Goal: Answer question/provide support

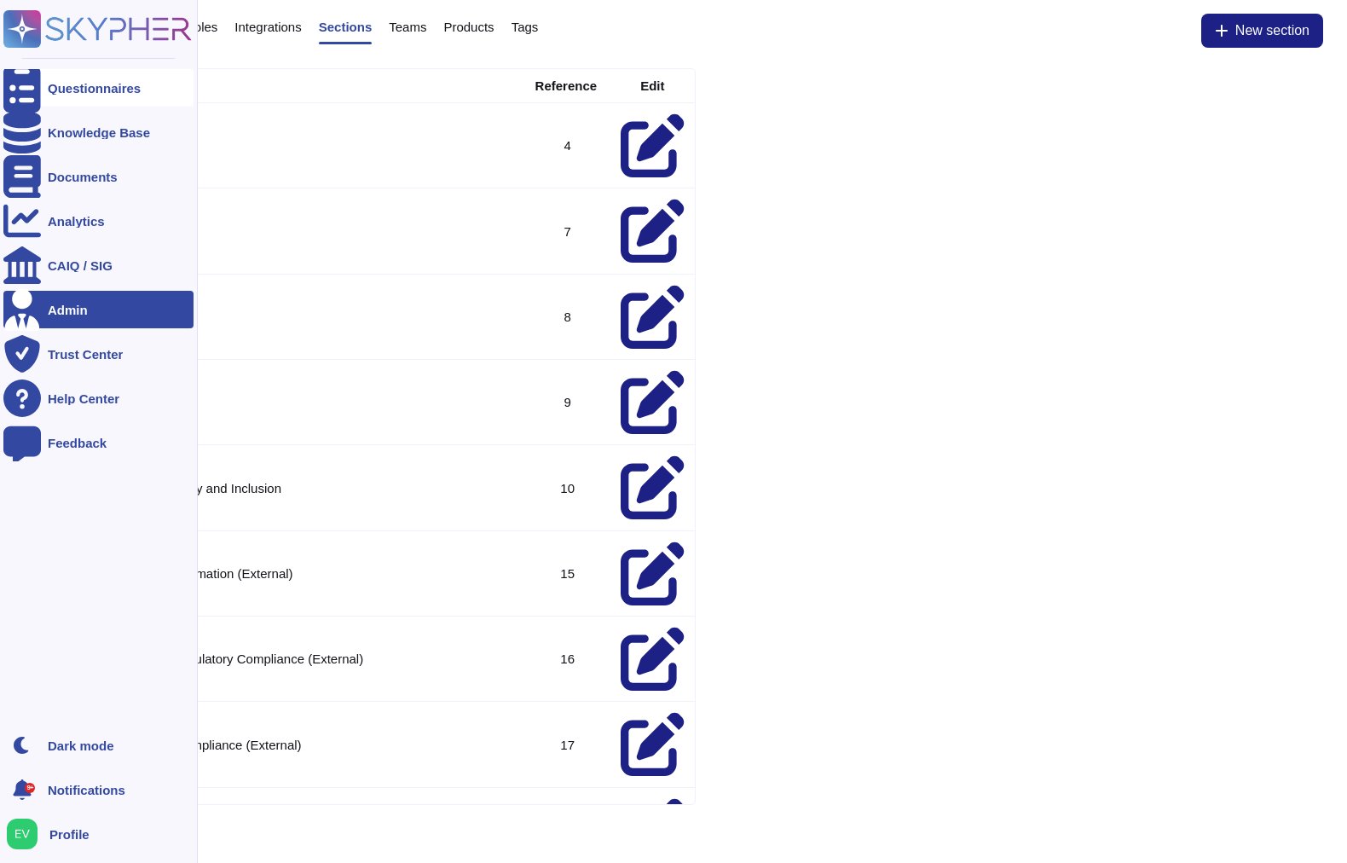
click at [61, 100] on div "Questionnaires" at bounding box center [98, 88] width 190 height 38
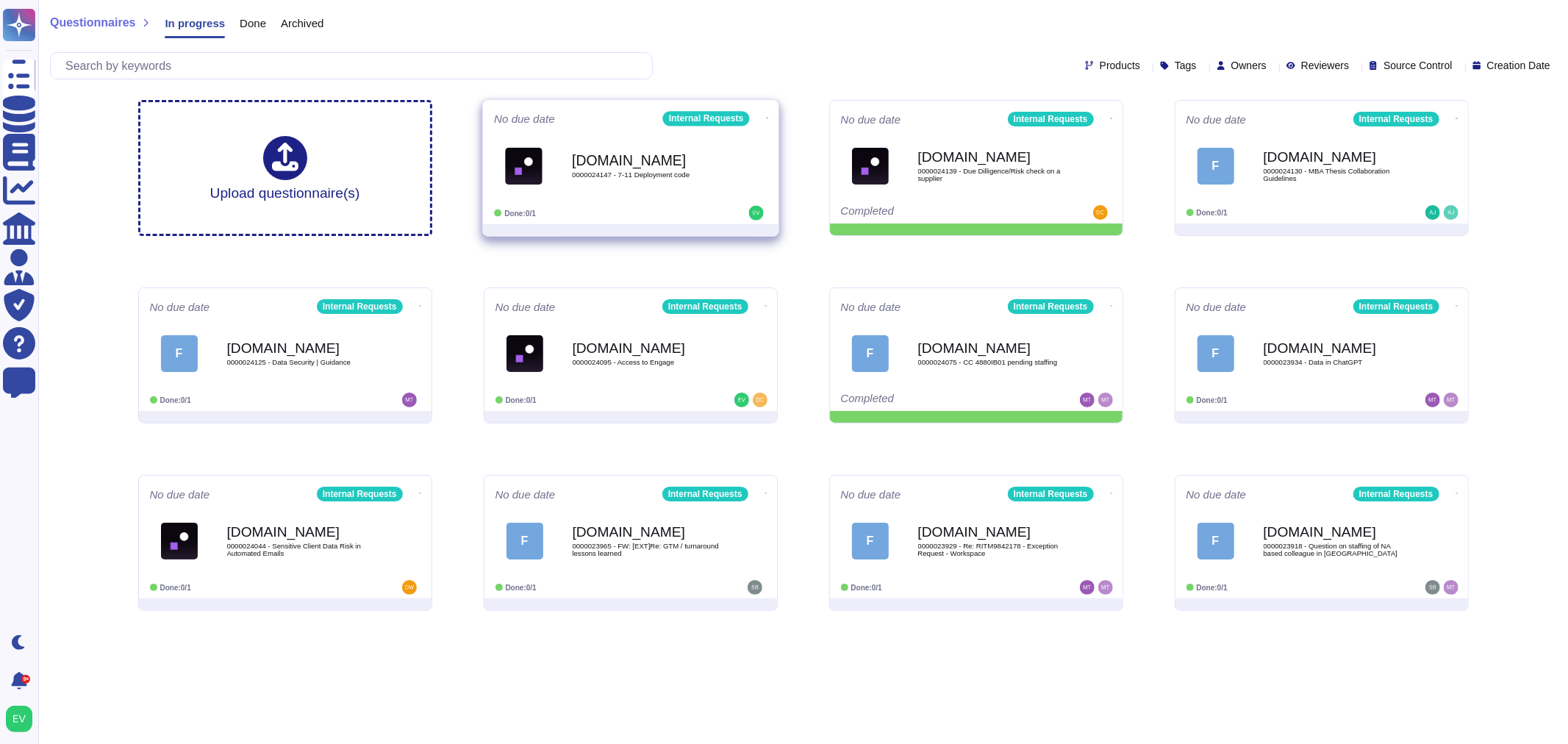
click at [625, 177] on span "0000024147 - 7-11 Deployment code" at bounding box center [646, 175] width 148 height 8
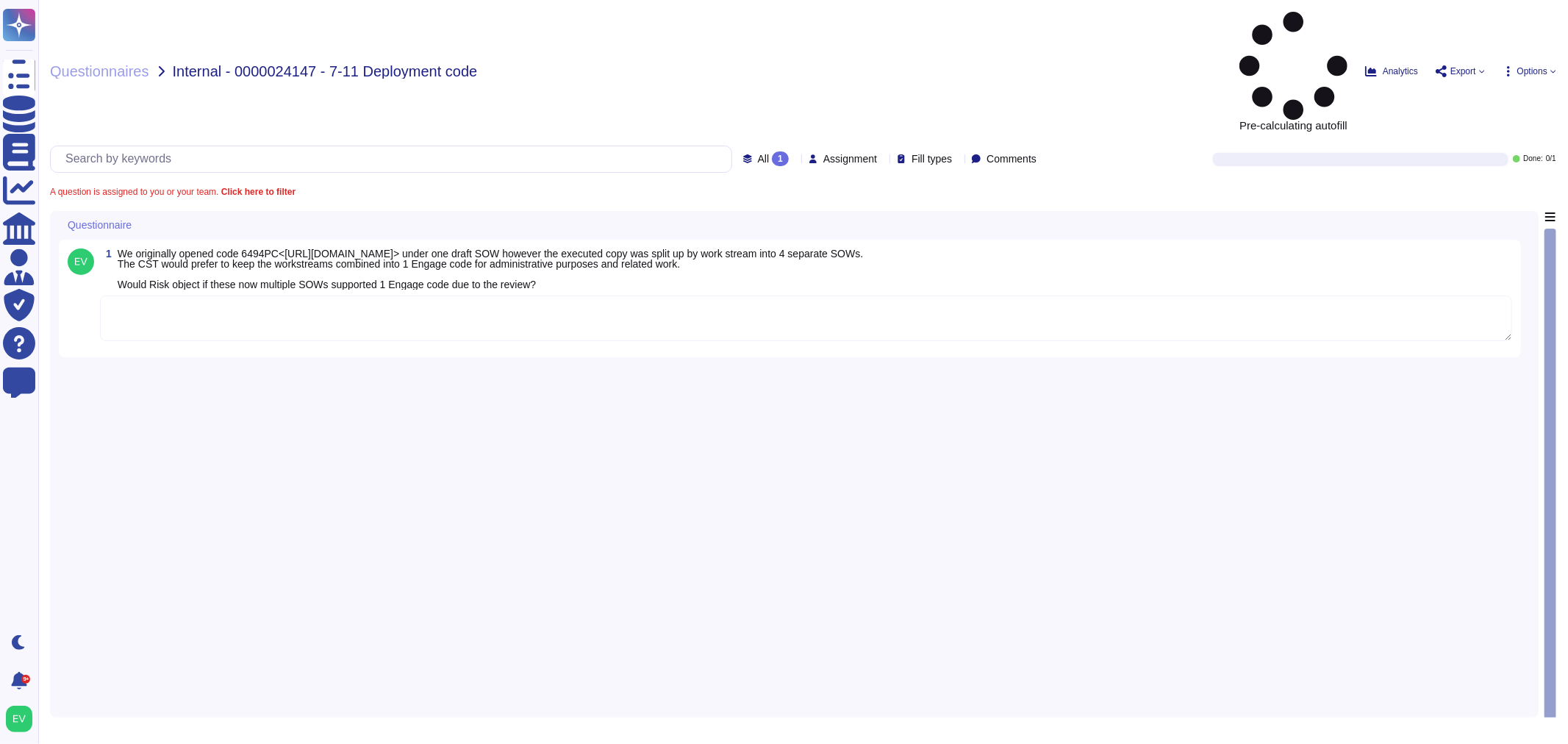
click at [560, 296] on textarea at bounding box center [806, 318] width 1412 height 46
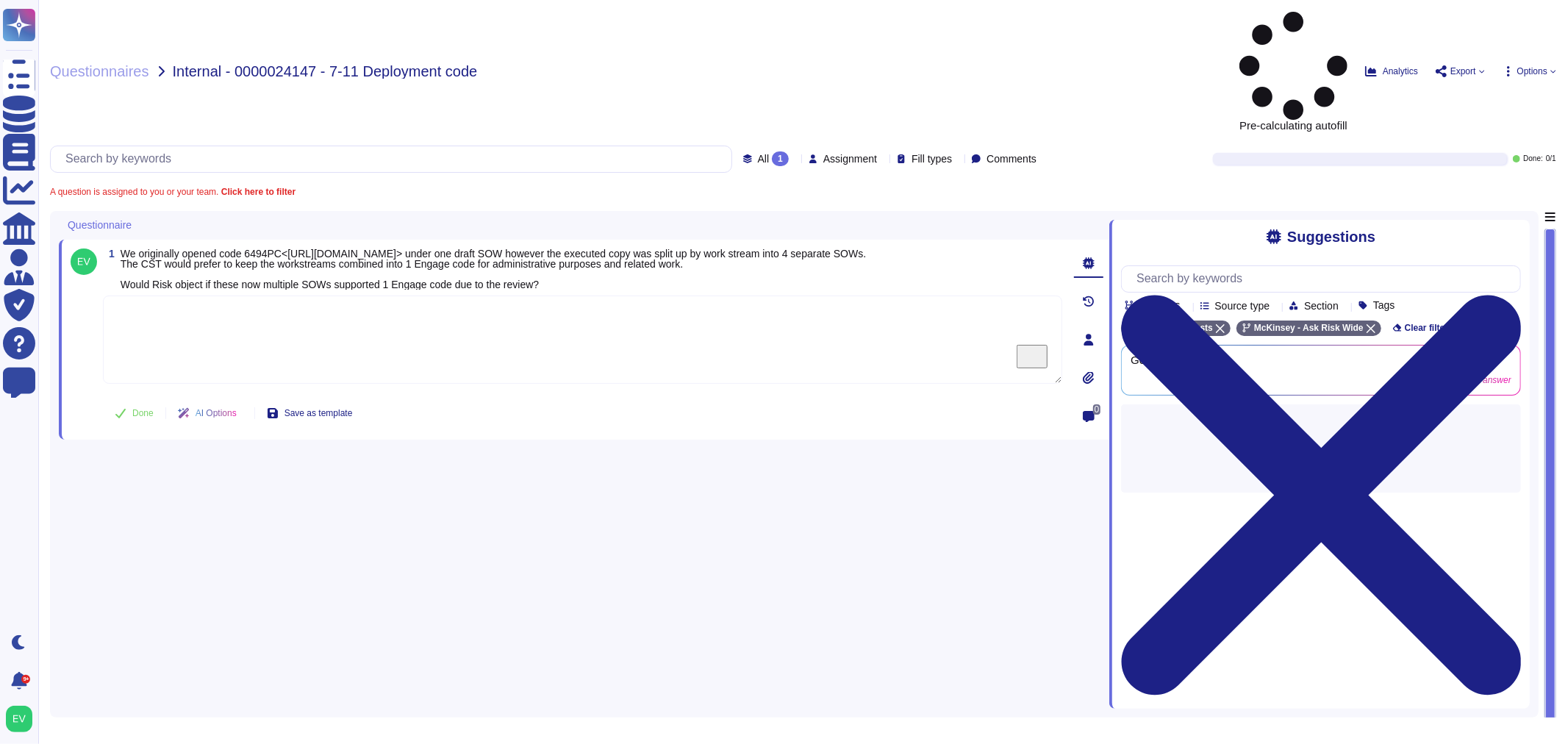
drag, startPoint x: 552, startPoint y: 182, endPoint x: 119, endPoint y: 149, distance: 434.3
click at [121, 248] on span "We originally opened code 6494PC<[URL][DOMAIN_NAME]> under one draft SOW howeve…" at bounding box center [493, 269] width 745 height 41
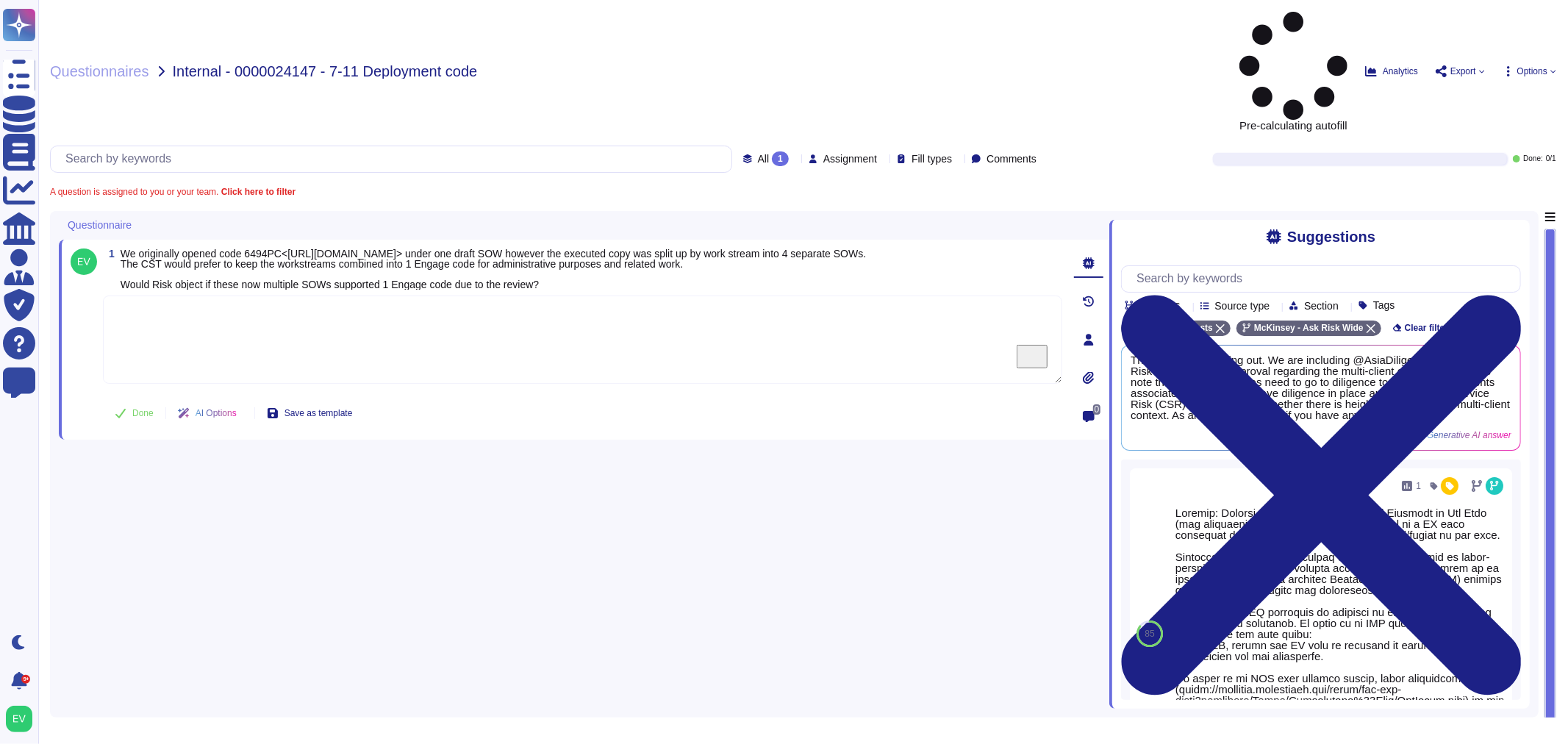
copy span "We originally opened code 6494PC<[URL][DOMAIN_NAME]> under one draft SOW howeve…"
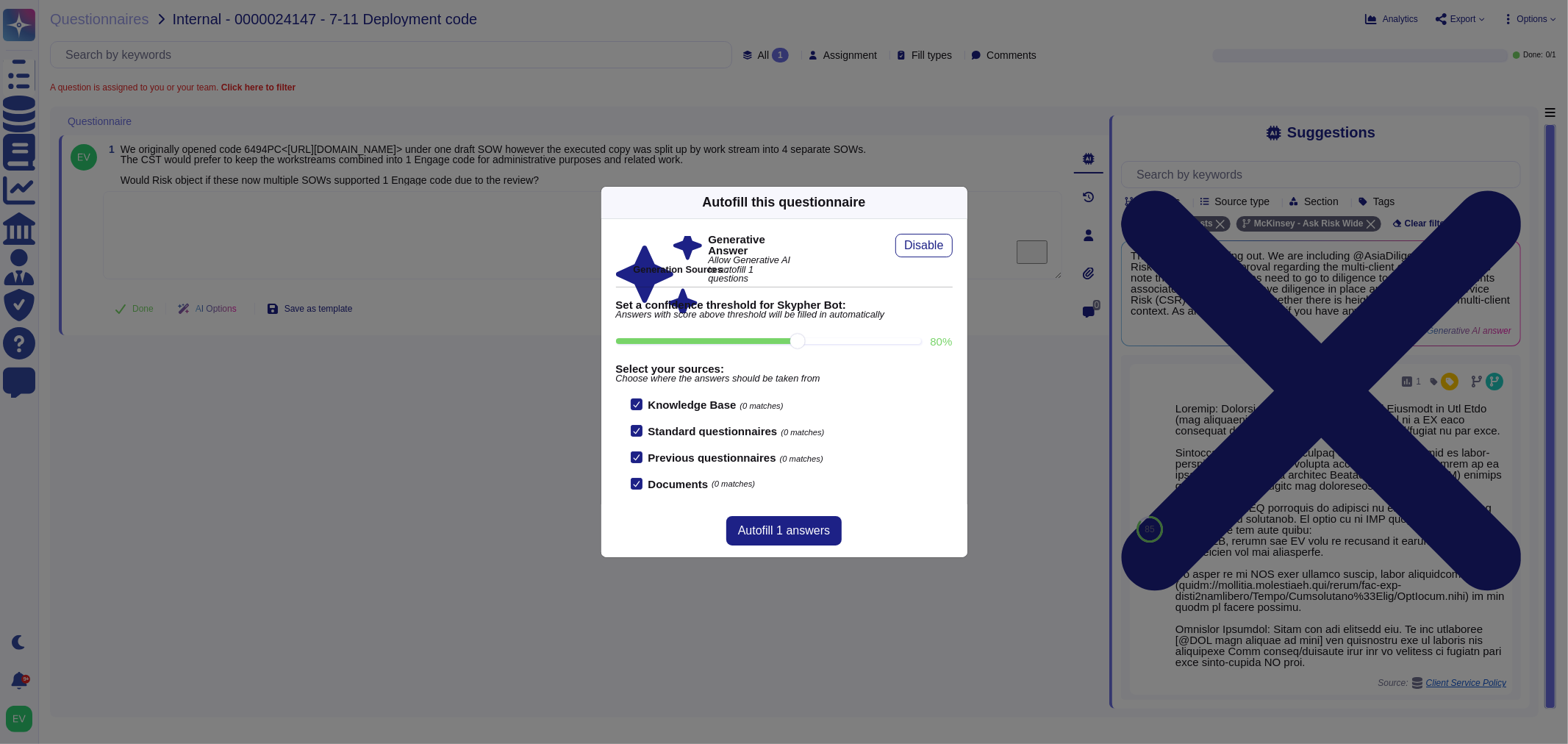
click at [958, 202] on icon at bounding box center [958, 202] width 0 height 0
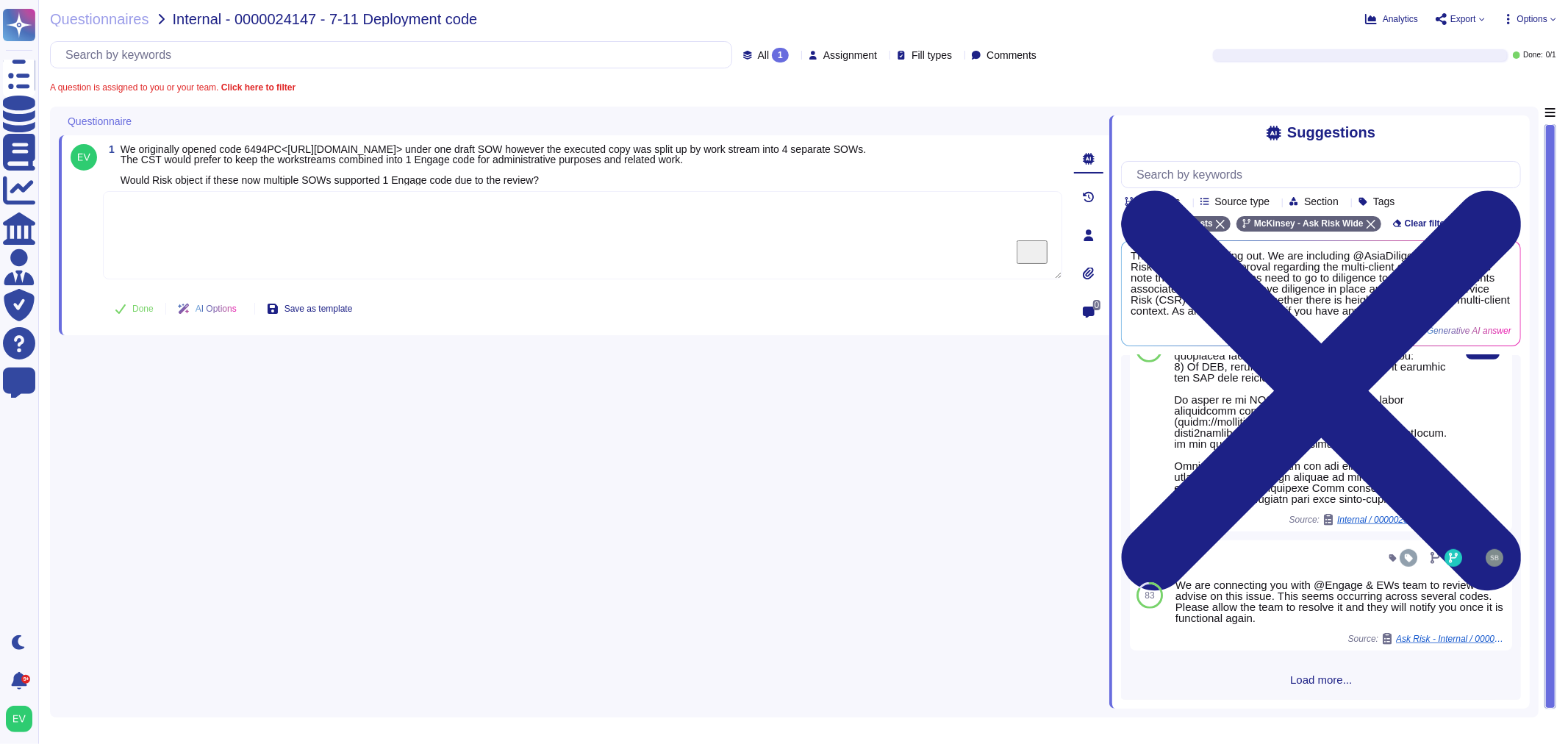
scroll to position [822, 0]
